Goal: Transaction & Acquisition: Register for event/course

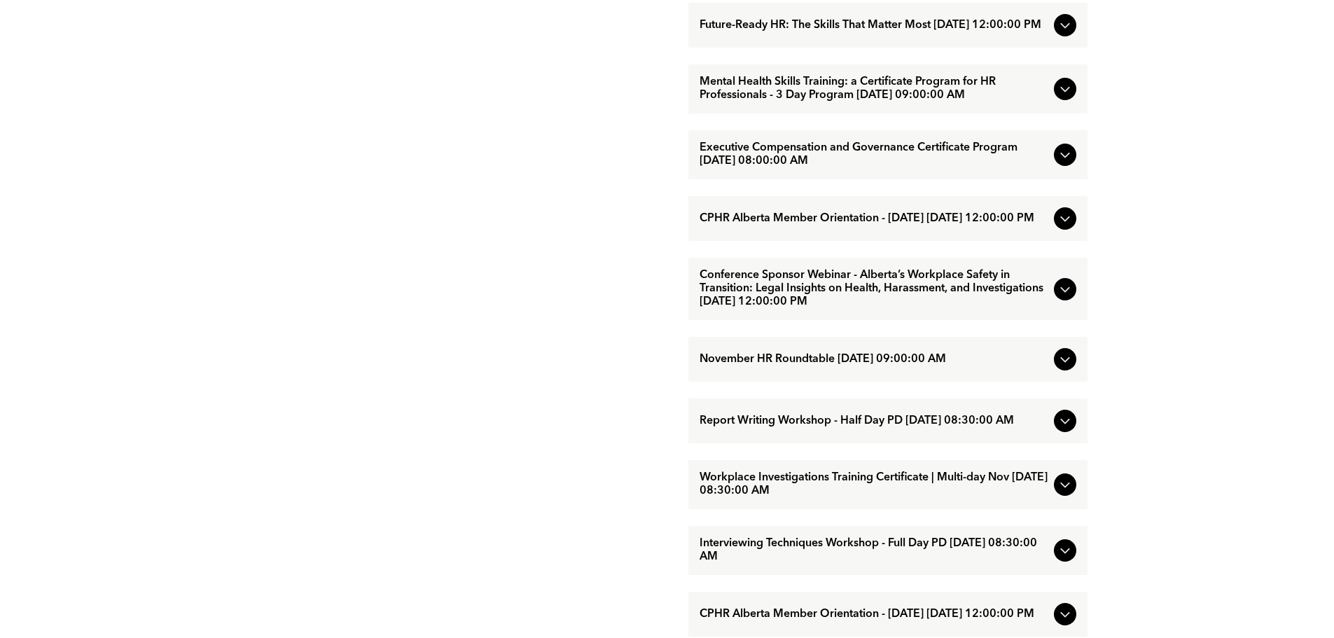
scroll to position [1050, 0]
click at [1063, 298] on icon at bounding box center [1064, 289] width 17 height 17
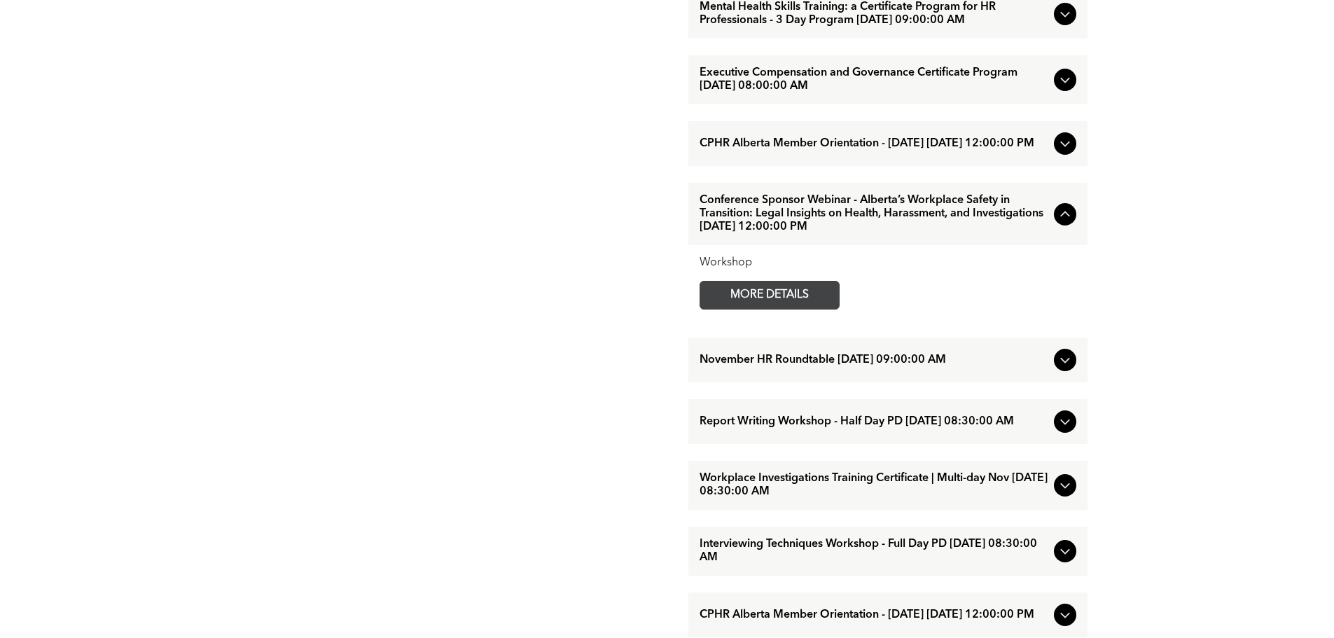
click at [795, 309] on span "MORE DETAILS" at bounding box center [769, 294] width 111 height 27
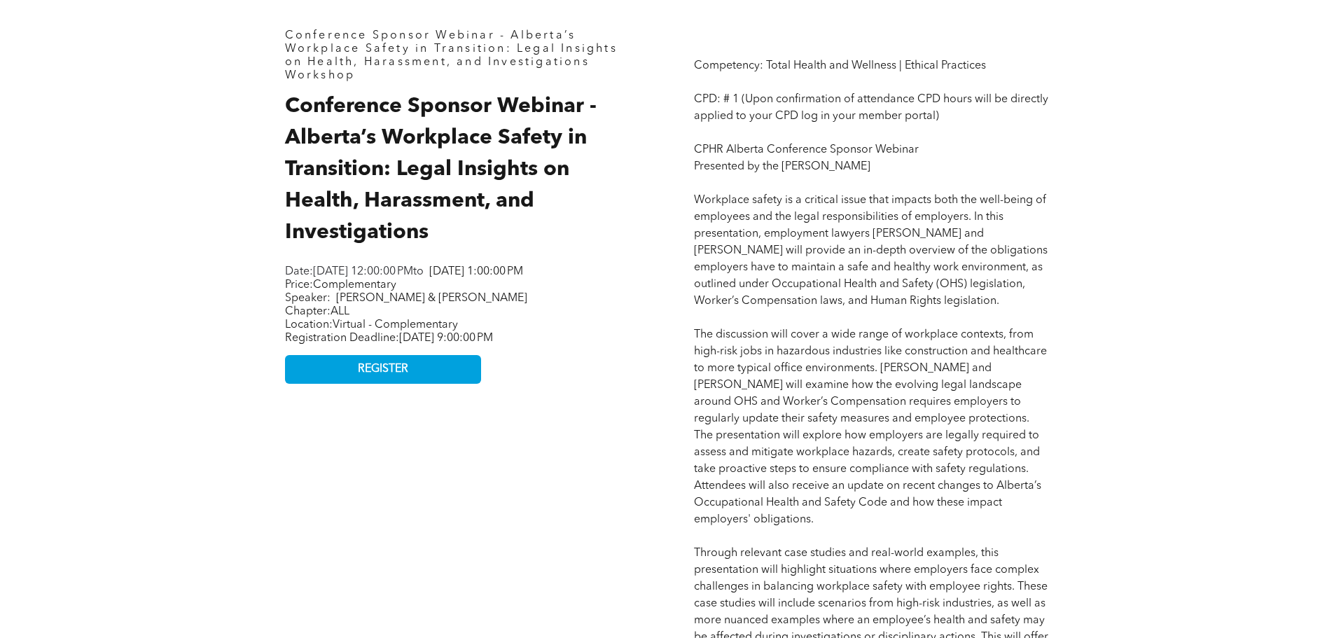
scroll to position [700, 0]
click at [389, 375] on span "REGISTER" at bounding box center [383, 368] width 50 height 13
